Goal: Information Seeking & Learning: Learn about a topic

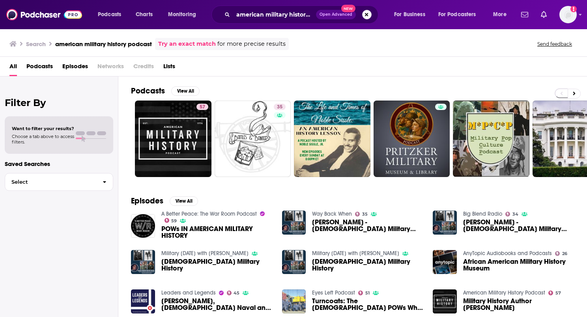
drag, startPoint x: 366, startPoint y: 13, endPoint x: 350, endPoint y: 9, distance: 15.9
click at [366, 13] on button "Search podcasts, credits, & more..." at bounding box center [366, 14] width 9 height 9
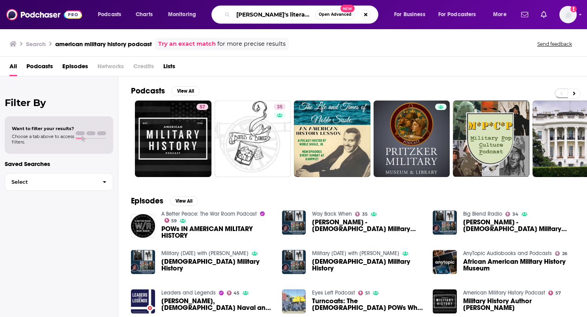
type input "[PERSON_NAME]'s literary cafe"
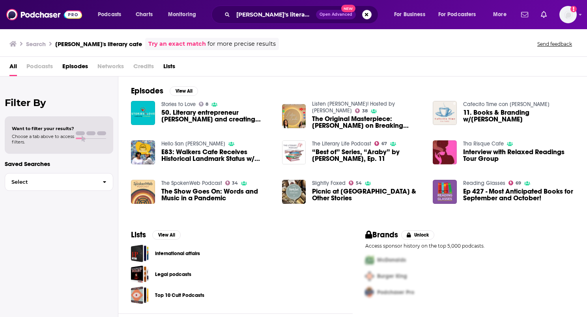
click at [189, 117] on span "50. Literary entrepreneur [PERSON_NAME] and creating relationships" at bounding box center [216, 115] width 111 height 13
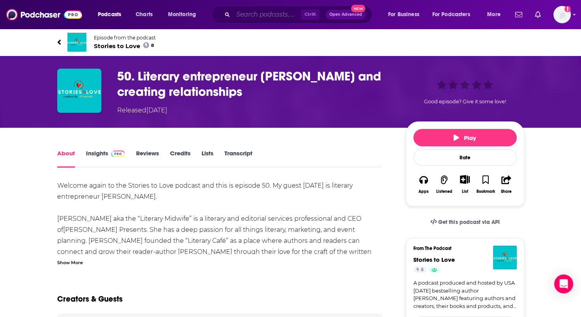
click at [265, 15] on input "Search podcasts, credits, & more..." at bounding box center [267, 14] width 68 height 13
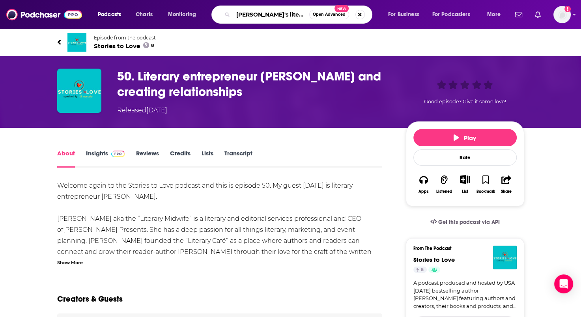
type input "[PERSON_NAME]'s literary cafe"
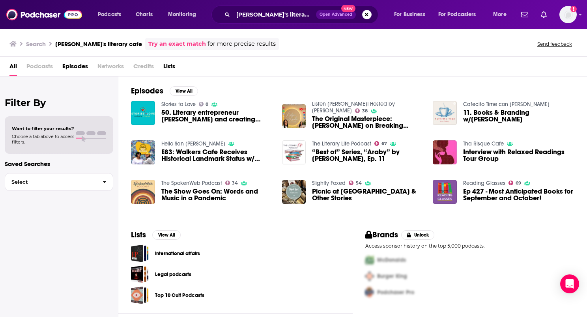
click at [355, 121] on span "The Original Masterpiece: [PERSON_NAME] on Breaking Negative Self-Talk" at bounding box center [367, 122] width 111 height 13
click at [212, 114] on span "50. Literary entrepreneur [PERSON_NAME] and creating relationships" at bounding box center [216, 115] width 111 height 13
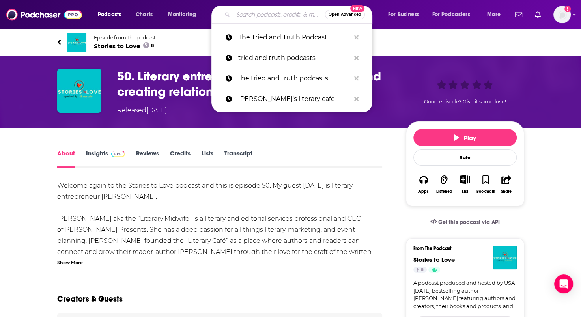
click at [255, 14] on input "Search podcasts, credits, & more..." at bounding box center [279, 14] width 92 height 13
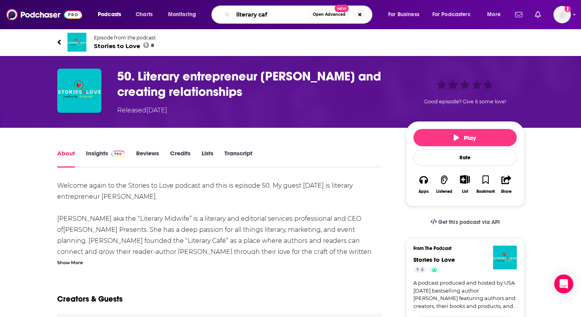
type input "literary cafe"
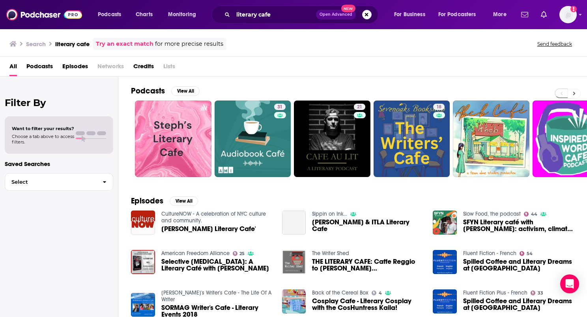
click at [573, 96] on button at bounding box center [573, 94] width 13 height 10
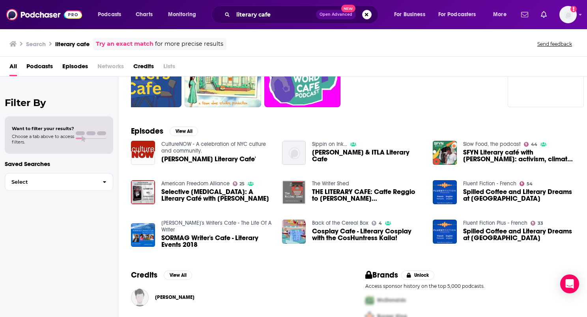
scroll to position [102, 0]
